Goal: Transaction & Acquisition: Subscribe to service/newsletter

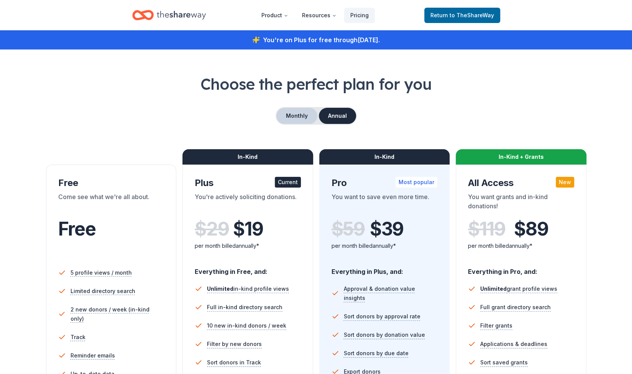
click at [286, 112] on button "Monthly" at bounding box center [296, 116] width 41 height 16
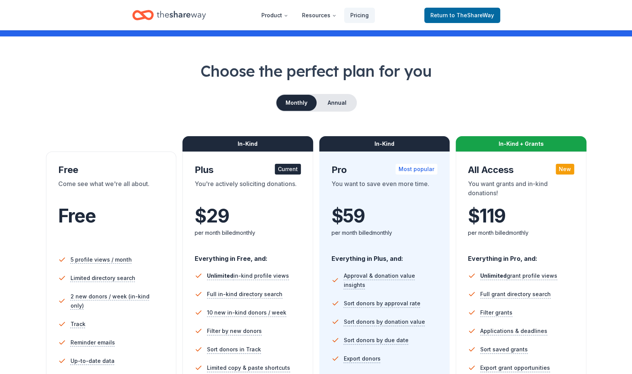
scroll to position [3, 0]
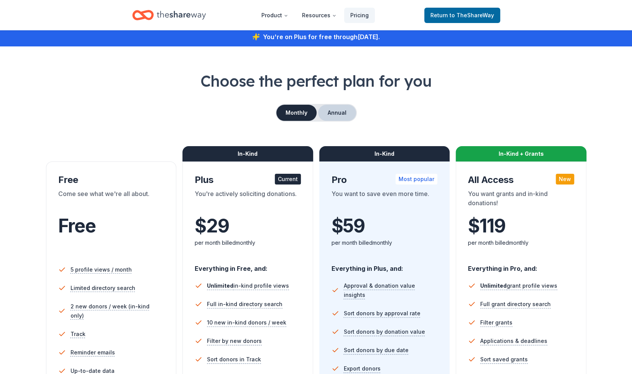
click at [344, 117] on button "Annual" at bounding box center [337, 113] width 38 height 16
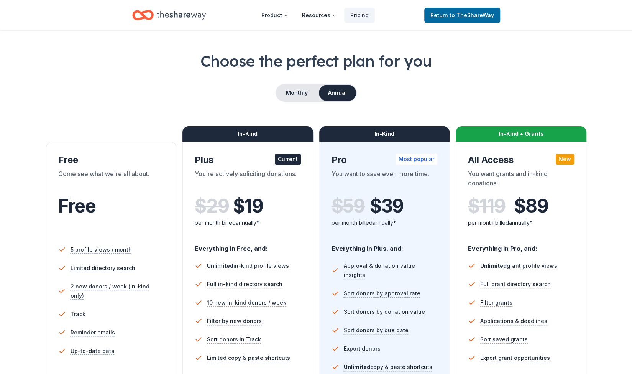
scroll to position [21, 0]
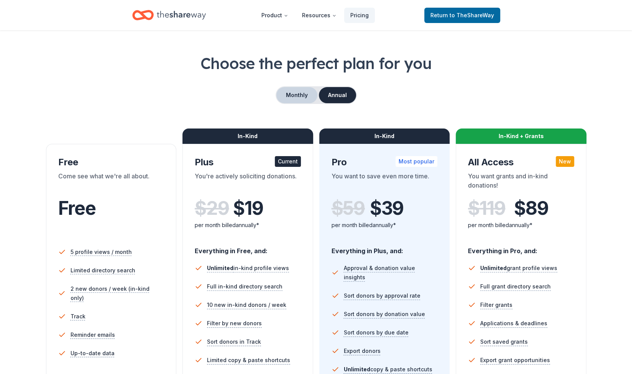
click at [299, 95] on button "Monthly" at bounding box center [296, 95] width 41 height 16
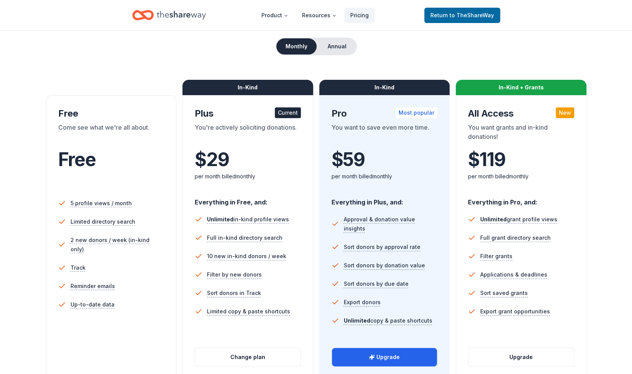
scroll to position [69, 0]
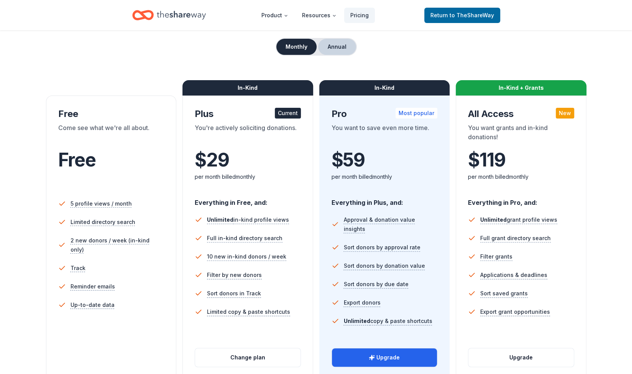
click at [337, 49] on button "Annual" at bounding box center [337, 47] width 38 height 16
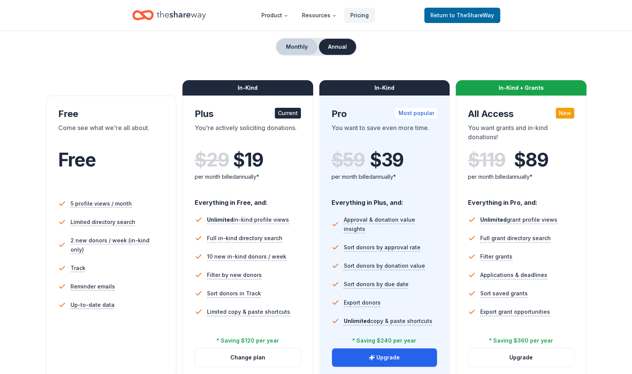
click at [297, 51] on button "Monthly" at bounding box center [296, 47] width 41 height 16
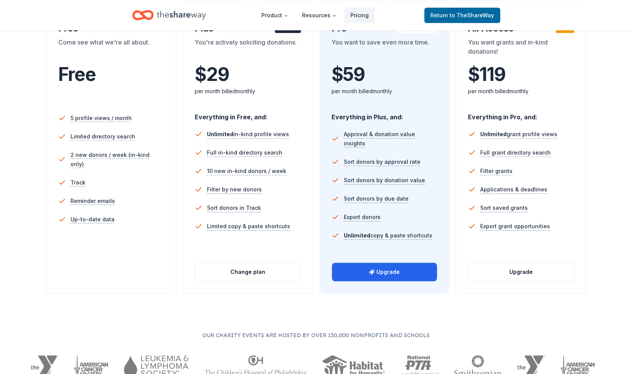
scroll to position [0, 0]
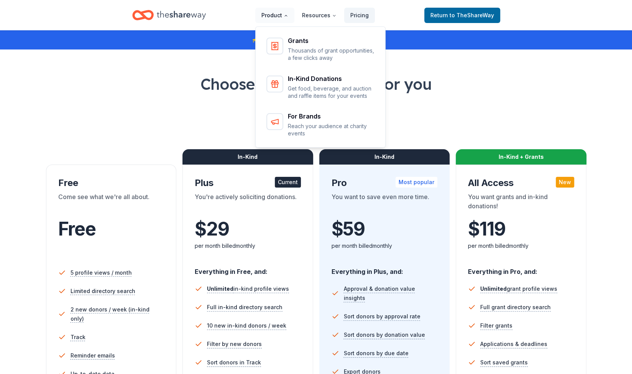
click at [287, 13] on icon "Main" at bounding box center [286, 15] width 5 height 5
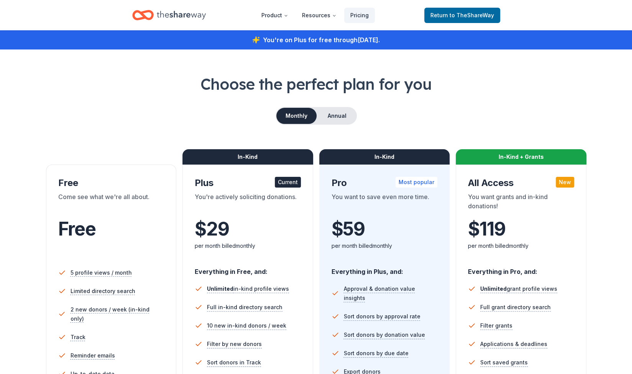
click at [455, 86] on h1 "Choose the perfect plan for you" at bounding box center [316, 83] width 571 height 21
click at [337, 114] on button "Annual" at bounding box center [337, 116] width 38 height 16
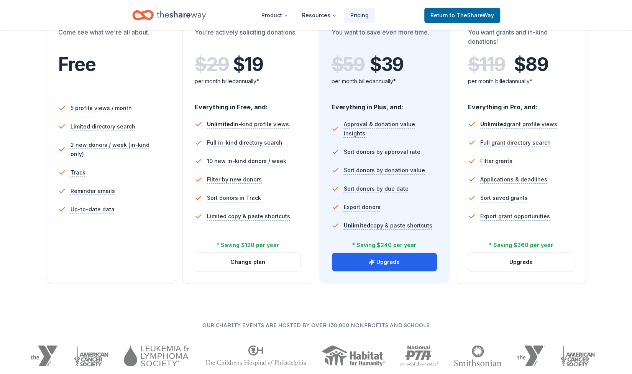
scroll to position [165, 0]
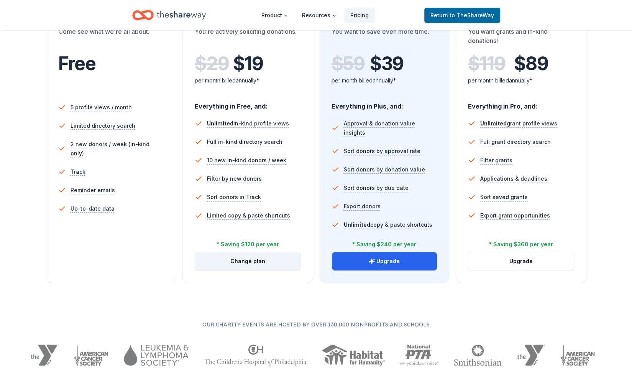
click at [254, 255] on button "Change plan" at bounding box center [247, 261] width 105 height 18
